Goal: Task Accomplishment & Management: Use online tool/utility

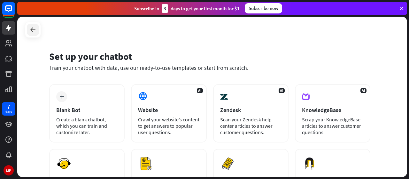
click at [29, 28] on icon at bounding box center [33, 30] width 8 height 8
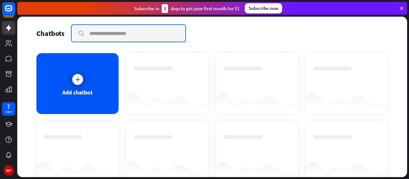
click at [112, 35] on input "text" at bounding box center [129, 33] width 114 height 17
type input "*"
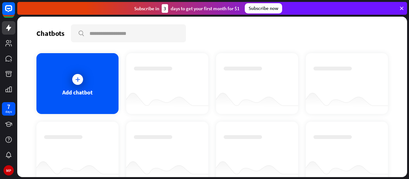
click at [218, 73] on div at bounding box center [257, 83] width 82 height 61
click at [70, 82] on div at bounding box center [78, 79] width 16 height 16
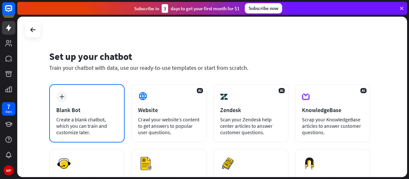
click at [83, 119] on div "Create a blank chatbot, which you can train and customize later." at bounding box center [86, 125] width 61 height 19
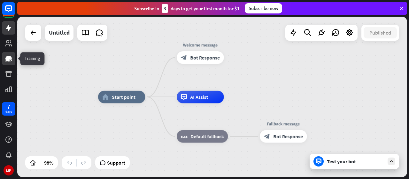
click at [11, 60] on icon at bounding box center [11, 60] width 2 height 2
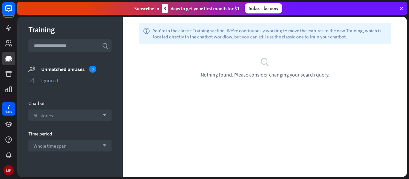
click at [6, 170] on div "MP" at bounding box center [9, 170] width 10 height 10
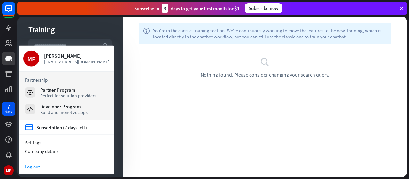
click at [33, 169] on link "Log out" at bounding box center [67, 166] width 96 height 9
